Goal: Task Accomplishment & Management: Manage account settings

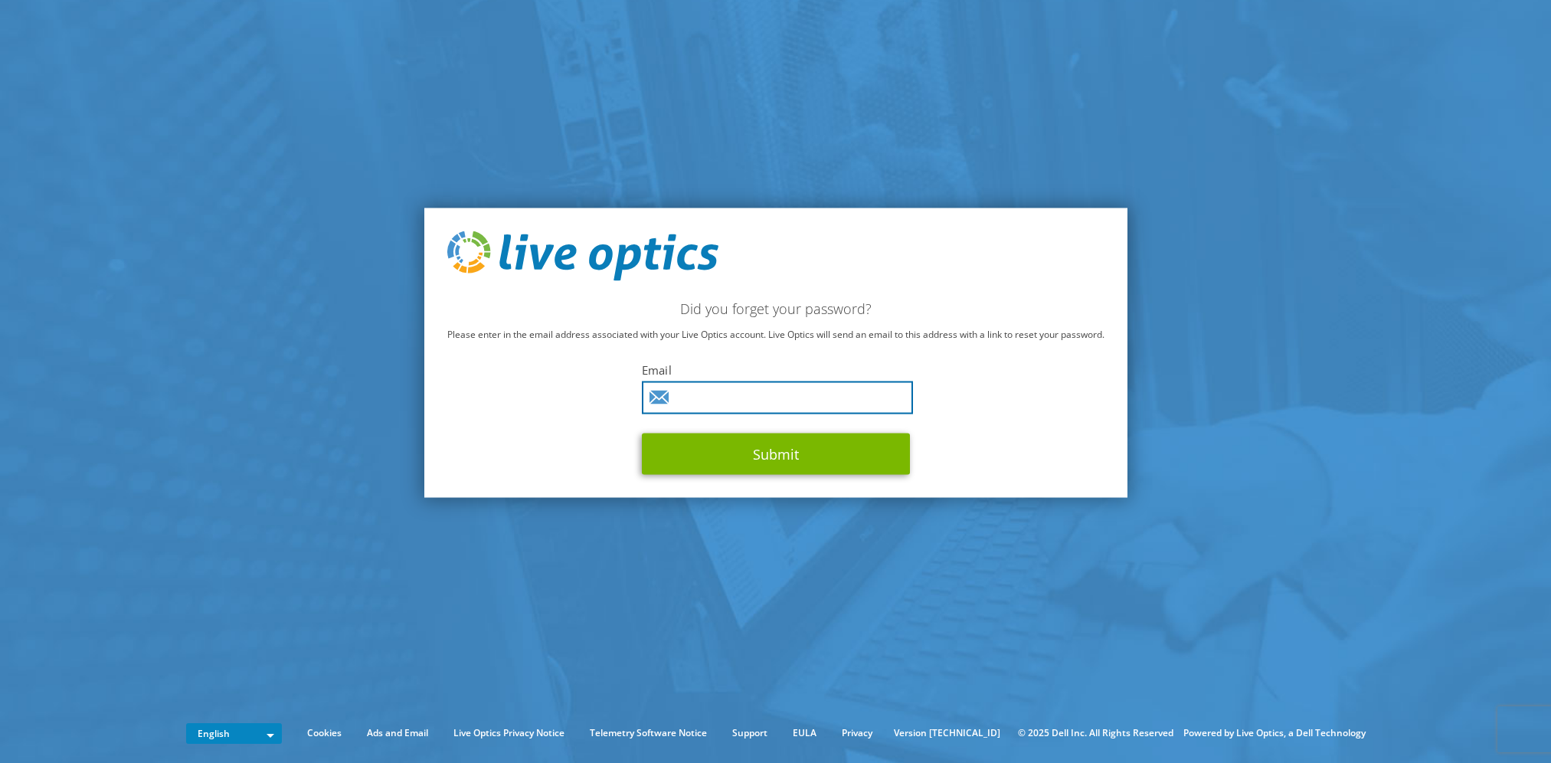
click at [744, 403] on input "text" at bounding box center [777, 397] width 271 height 33
type input "jamie.gretton@this.nhs.uk"
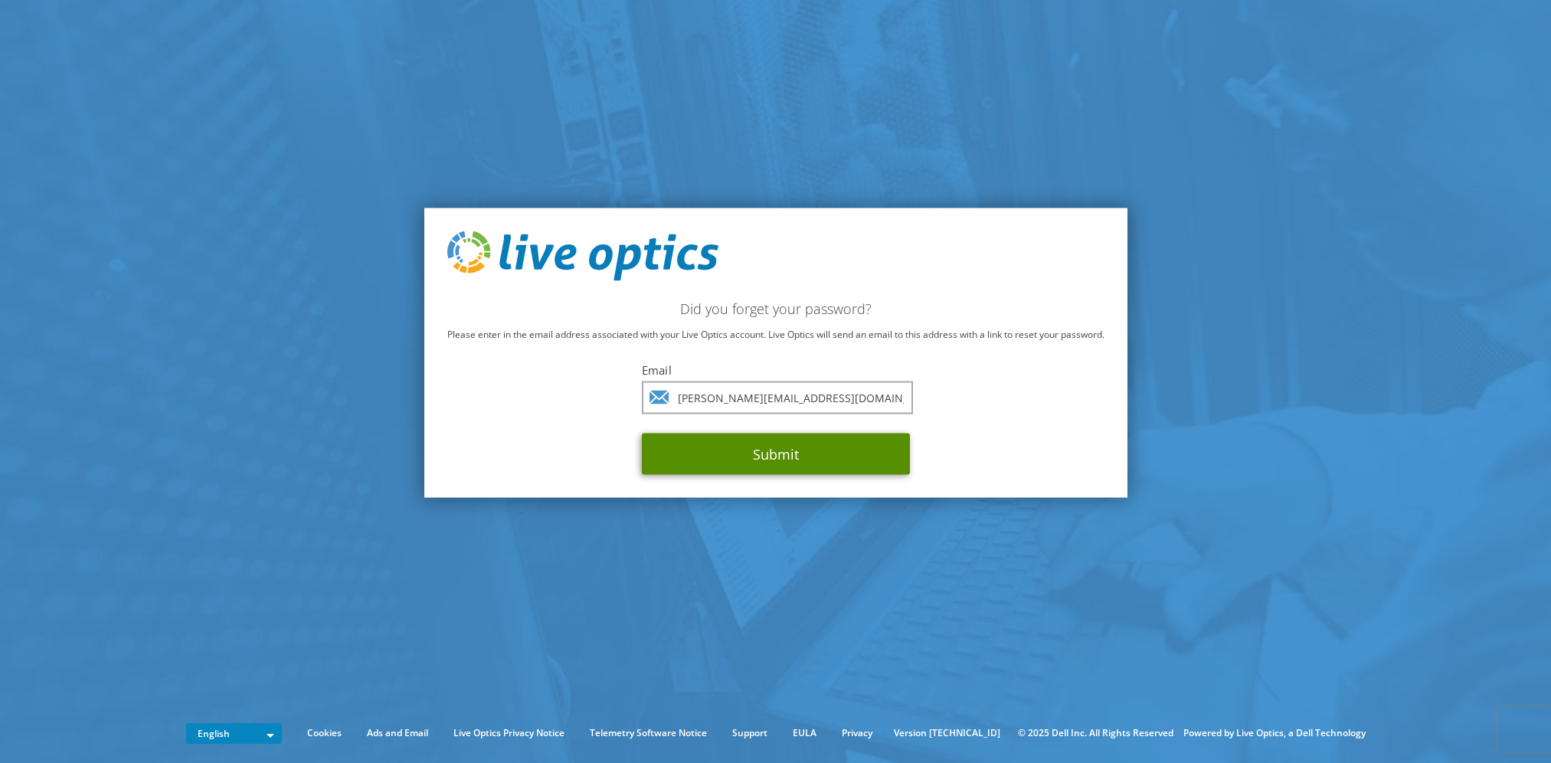
click at [757, 459] on button "Submit" at bounding box center [776, 453] width 268 height 41
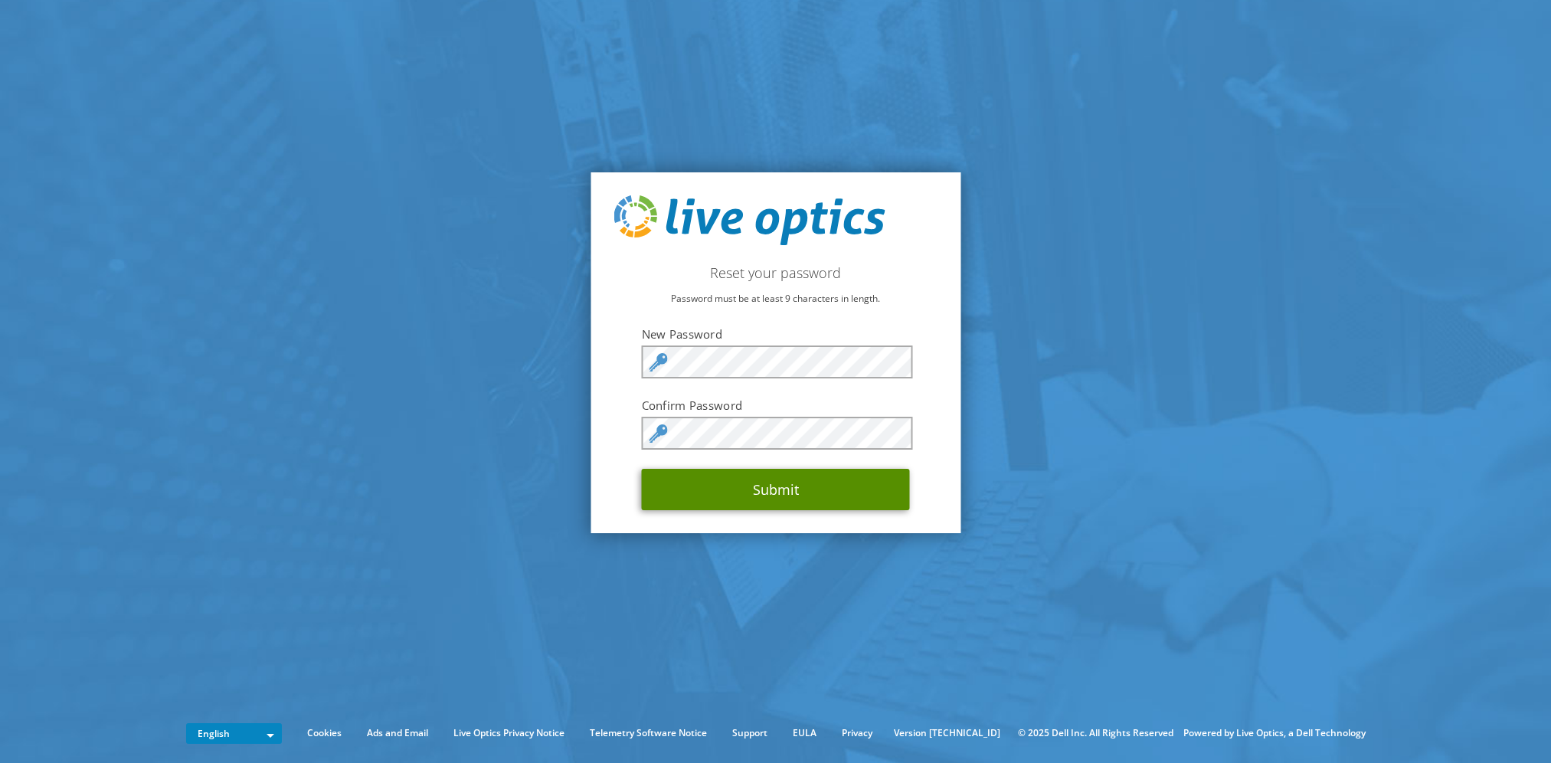
click at [770, 486] on button "Submit" at bounding box center [776, 489] width 268 height 41
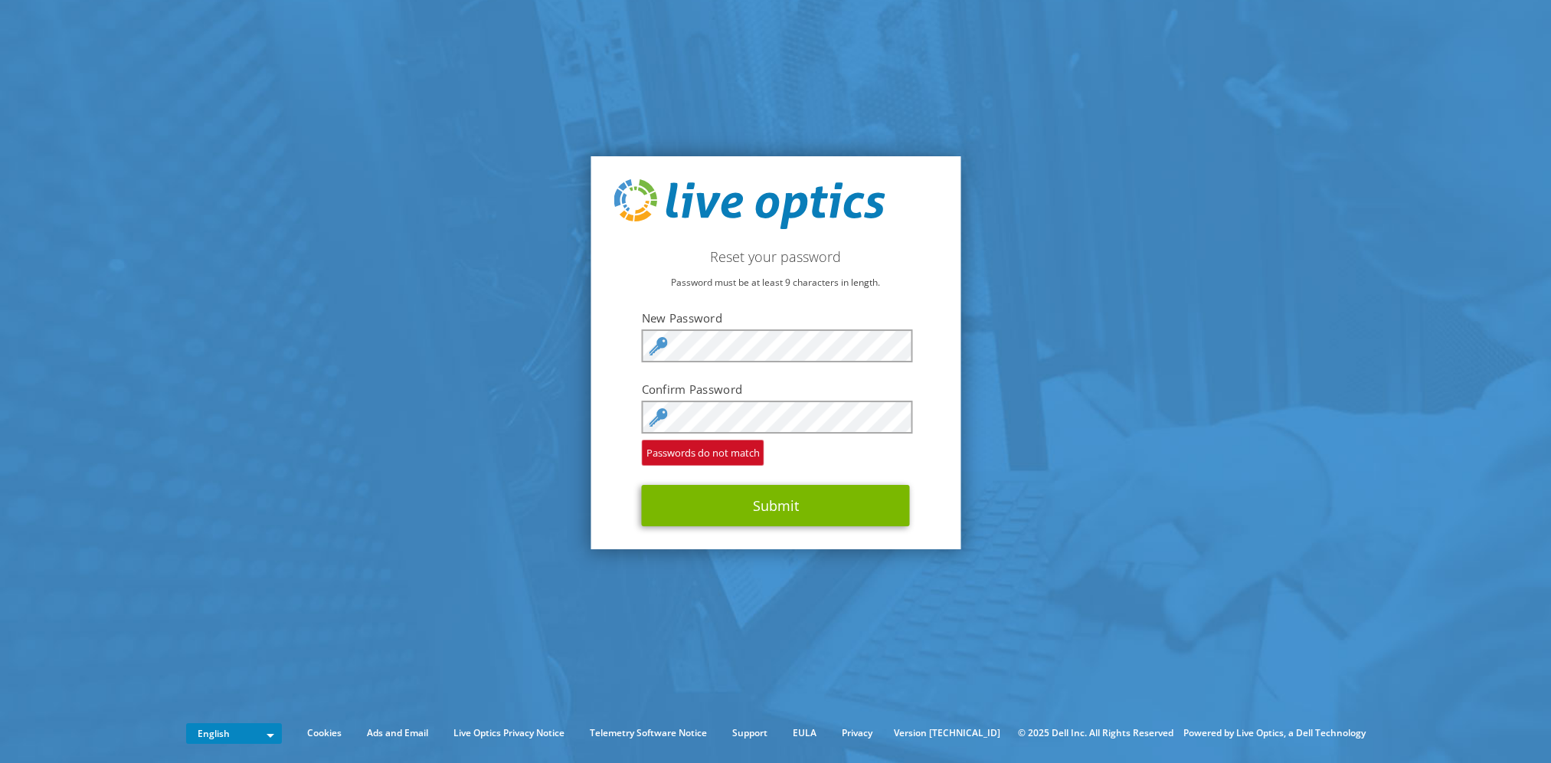
click at [593, 335] on div "Reset your password Password must be at least 9 characters in length. New Passw…" at bounding box center [775, 353] width 370 height 394
click at [573, 425] on section "Reset your password Password must be at least 9 characters in length. New Passw…" at bounding box center [775, 352] width 1551 height 705
click at [598, 351] on div "Reset your password Password must be at least 9 characters in length. New Passw…" at bounding box center [775, 353] width 370 height 394
click at [607, 367] on div "Reset your password Password must be at least 9 characters in length. New Passw…" at bounding box center [775, 353] width 370 height 394
click at [766, 508] on button "Submit" at bounding box center [776, 505] width 268 height 41
